Goal: Transaction & Acquisition: Purchase product/service

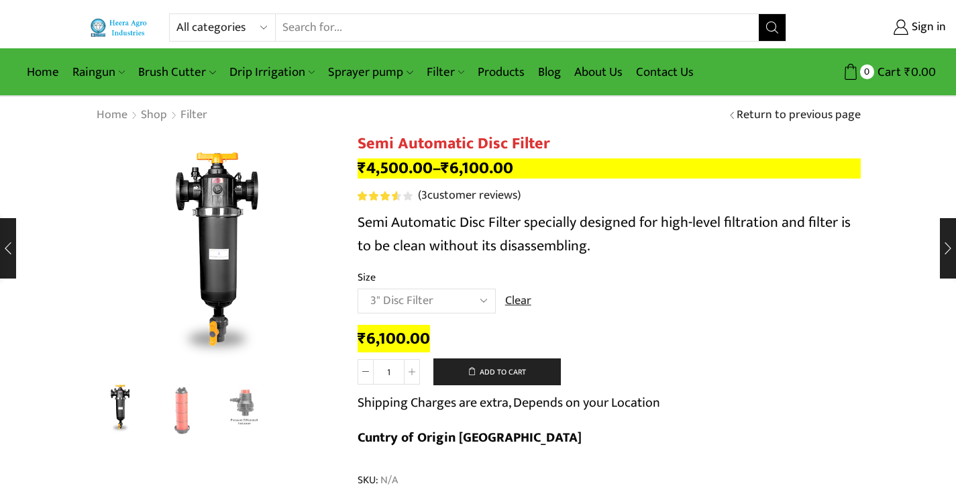
select select "3" Disc Filter"
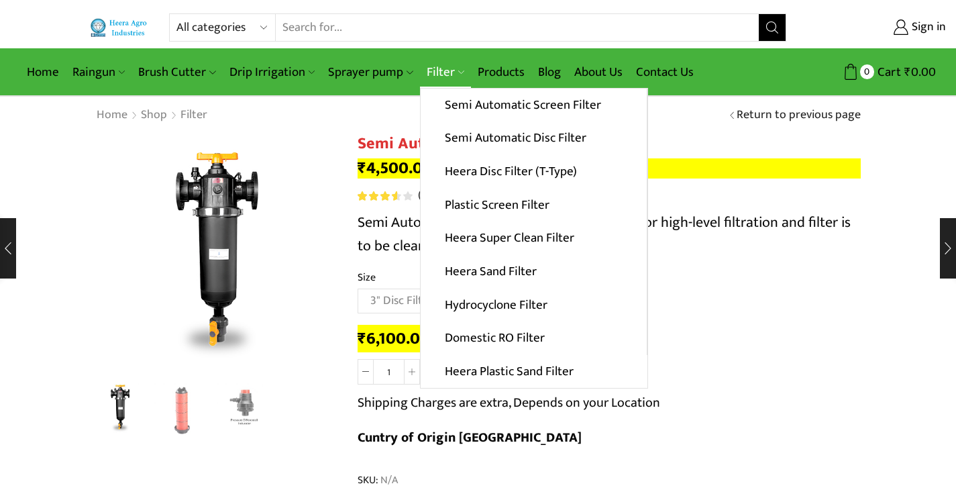
click at [455, 70] on link "Filter" at bounding box center [445, 72] width 51 height 32
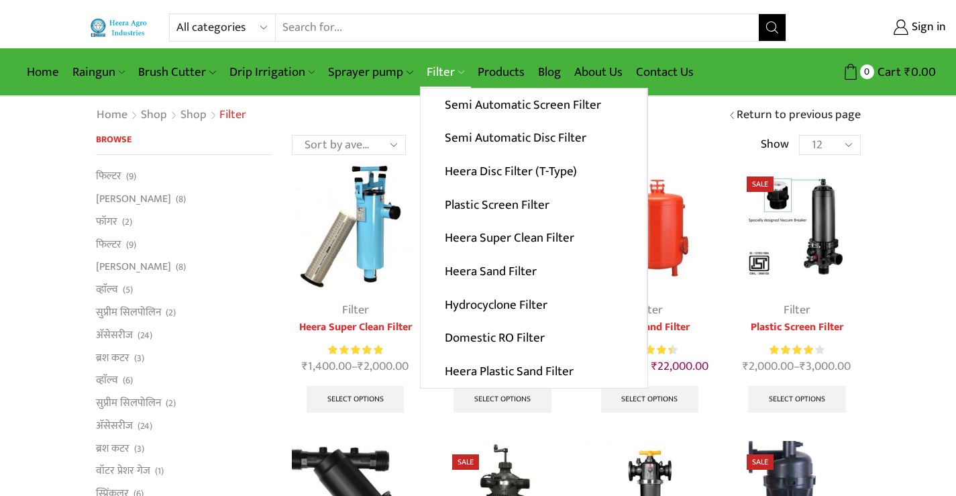
click at [446, 60] on link "Filter" at bounding box center [445, 72] width 51 height 32
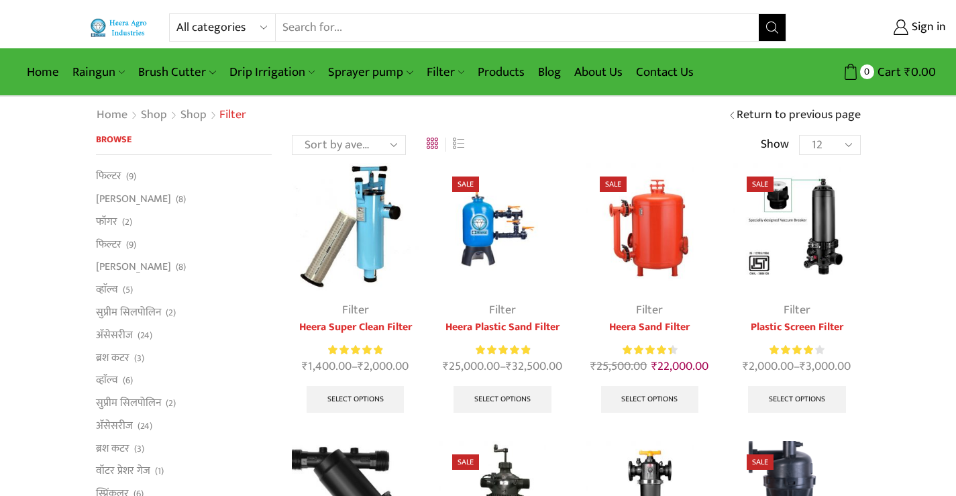
click at [378, 22] on input "Search input" at bounding box center [518, 27] width 484 height 27
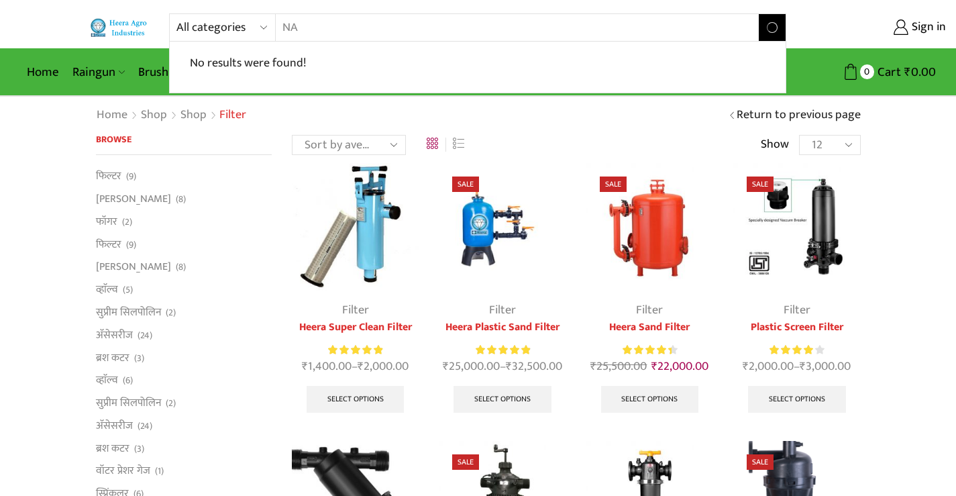
type input "N"
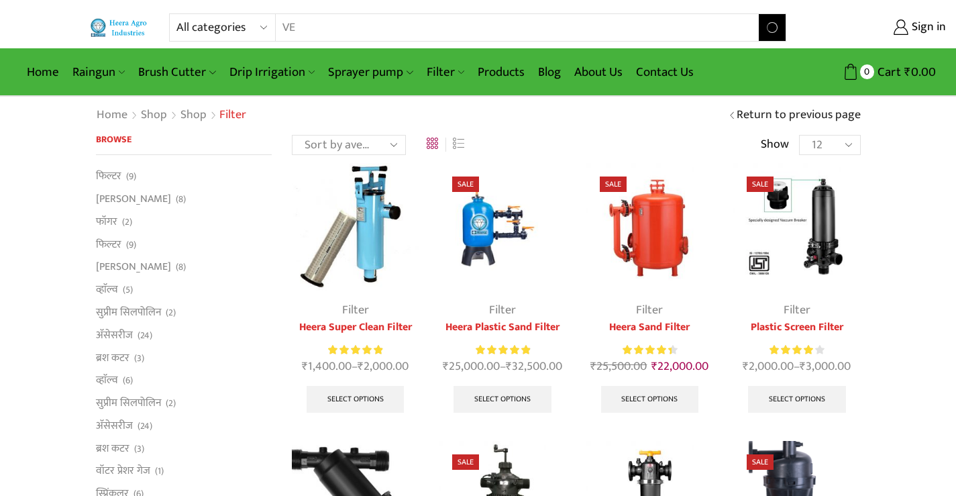
type input "V"
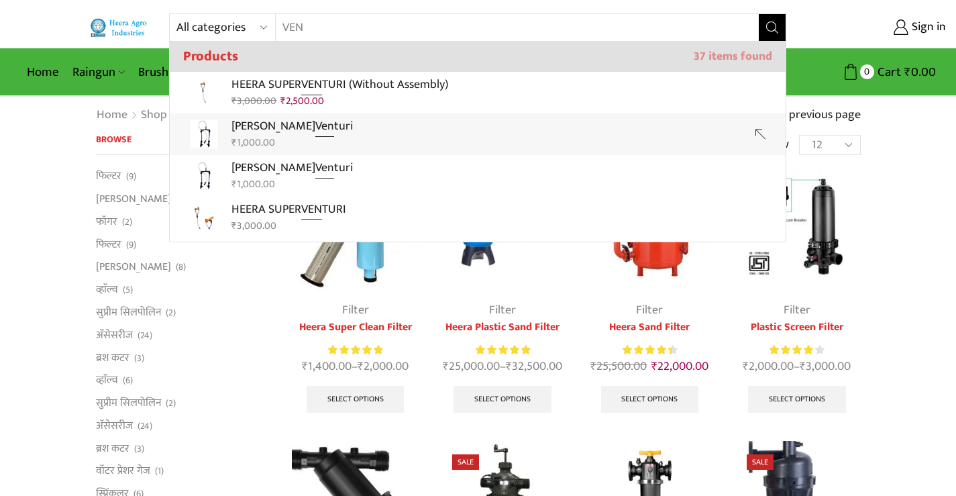
click at [254, 128] on p "Heera Nano [PERSON_NAME]" at bounding box center [292, 126] width 121 height 19
type input "Heera Nano Venturi"
